Goal: Transaction & Acquisition: Purchase product/service

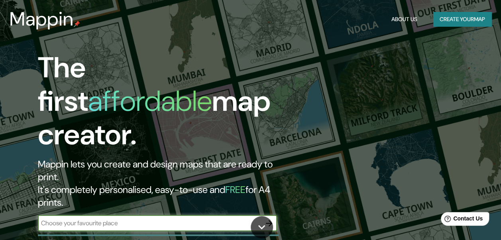
drag, startPoint x: 130, startPoint y: 191, endPoint x: 53, endPoint y: 198, distance: 77.6
click at [53, 215] on div "​" at bounding box center [157, 224] width 239 height 18
type input "Panamá Oeste"
click at [270, 218] on icon "button" at bounding box center [269, 223] width 10 height 10
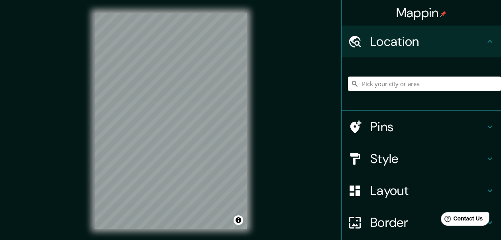
click at [248, 69] on div "© Mapbox © OpenStreetMap Improve this map" at bounding box center [171, 120] width 178 height 241
click at [260, 89] on div "Mappin Location Pins Style Layout Border Choose a border. Hint : you can make l…" at bounding box center [250, 127] width 501 height 254
click at [82, 103] on div "© Mapbox © OpenStreetMap Improve this map" at bounding box center [171, 120] width 178 height 241
click at [86, 168] on div "© Mapbox © OpenStreetMap Improve this map" at bounding box center [171, 120] width 178 height 241
click at [389, 83] on input "Pick your city or area" at bounding box center [424, 84] width 153 height 14
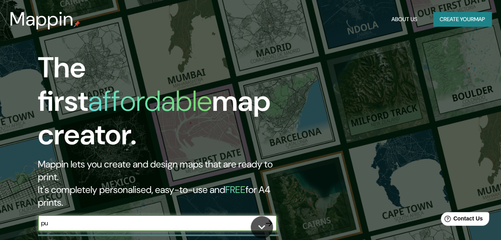
type input "p"
type input "la chorrera, [GEOGRAPHIC_DATA]"
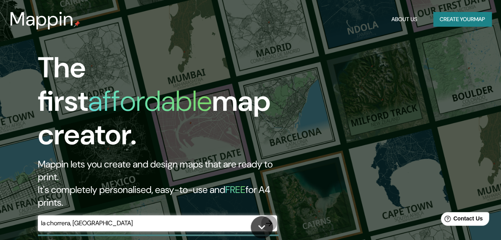
click at [267, 218] on icon "button" at bounding box center [269, 223] width 10 height 10
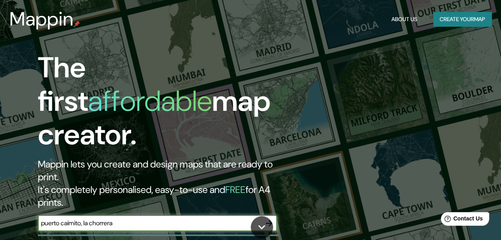
type input "puerto caimito, la chorrera"
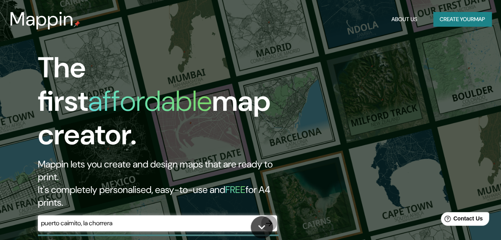
click at [267, 218] on icon "button" at bounding box center [269, 223] width 10 height 10
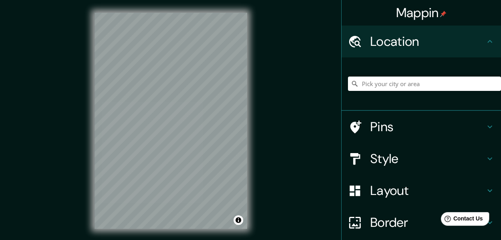
click at [230, 229] on div "© Mapbox © OpenStreetMap Improve this map" at bounding box center [171, 120] width 178 height 241
click at [90, 47] on div "© Mapbox © OpenStreetMap Improve this map" at bounding box center [171, 120] width 178 height 241
click at [250, 210] on div "© Mapbox © OpenStreetMap Improve this map" at bounding box center [171, 120] width 178 height 241
click at [248, 103] on div "© Mapbox © OpenStreetMap Improve this map" at bounding box center [171, 120] width 178 height 241
